Goal: Information Seeking & Learning: Learn about a topic

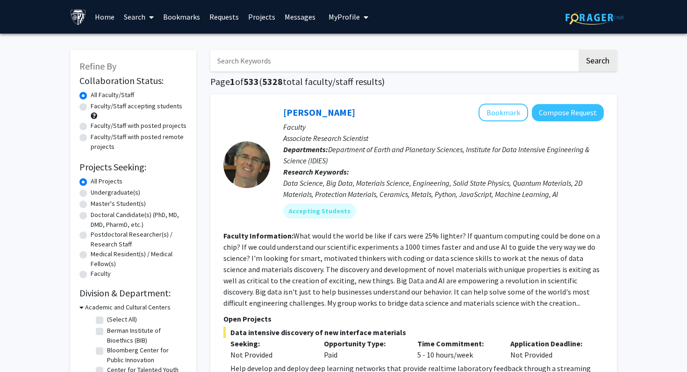
click at [126, 190] on label "Undergraduate(s)" at bounding box center [116, 193] width 50 height 10
click at [97, 190] on input "Undergraduate(s)" at bounding box center [94, 191] width 6 height 6
radio input "true"
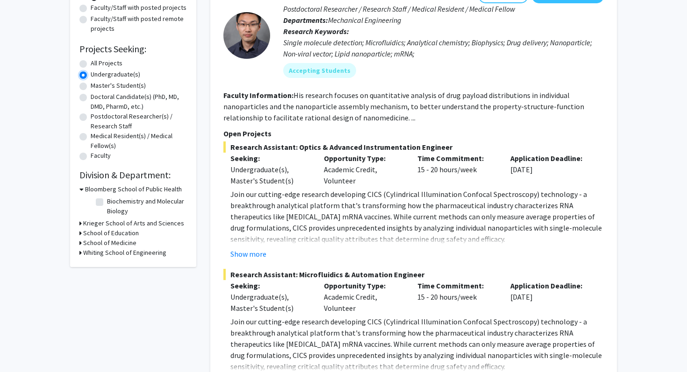
scroll to position [119, 0]
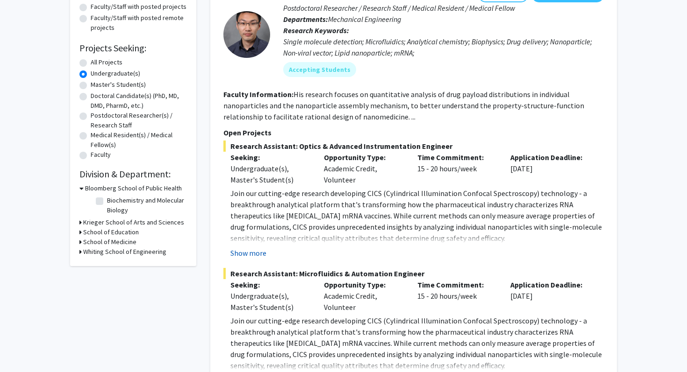
click at [236, 256] on button "Show more" at bounding box center [248, 253] width 36 height 11
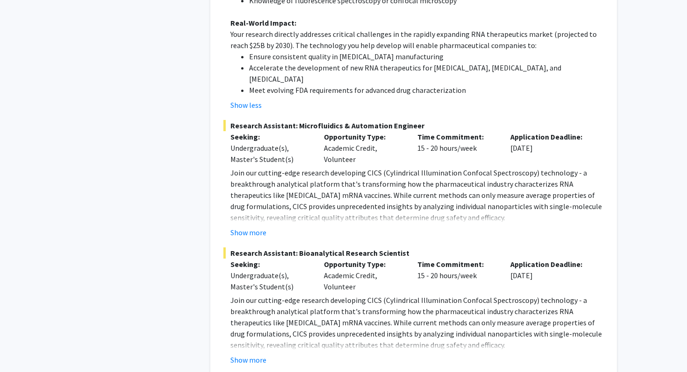
scroll to position [582, 0]
click at [252, 226] on button "Show more" at bounding box center [248, 231] width 36 height 11
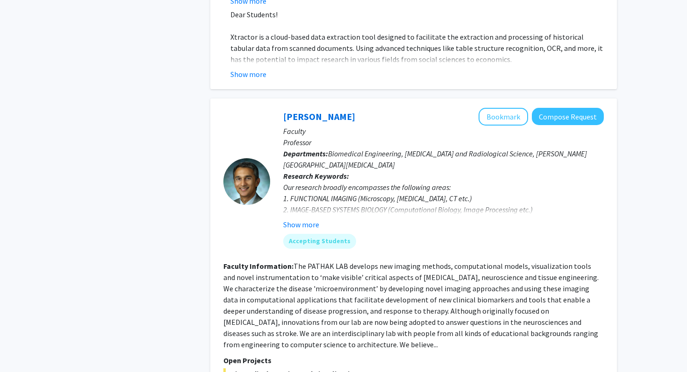
scroll to position [1664, 0]
